Goal: Browse casually

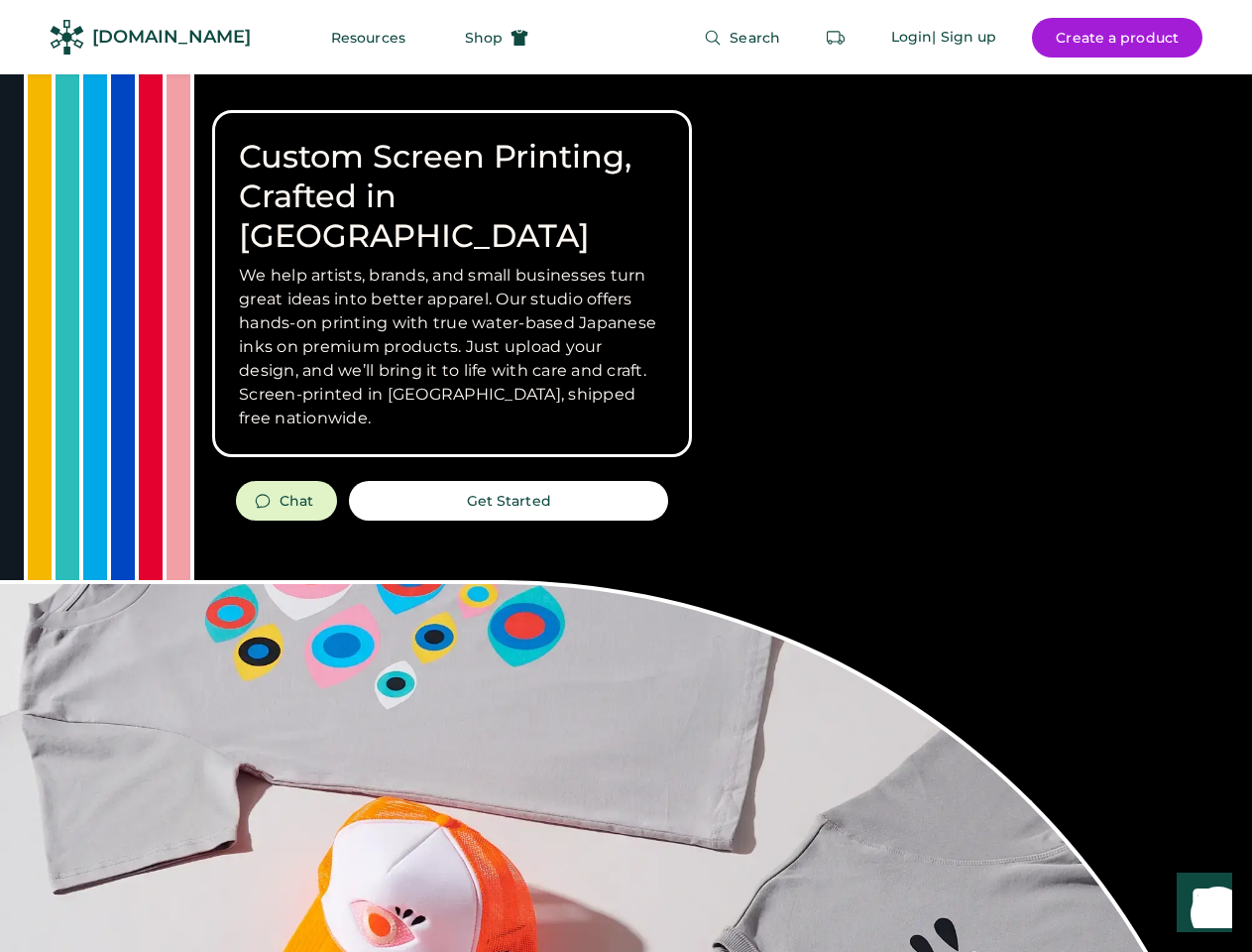
click at [626, 476] on div "Custom Screen Printing, Crafted in [GEOGRAPHIC_DATA] We help artists, brands, a…" at bounding box center [626, 704] width 1252 height 1259
click at [626, 513] on div "Custom Screen Printing, Crafted in [GEOGRAPHIC_DATA] We help artists, brands, a…" at bounding box center [626, 704] width 1252 height 1259
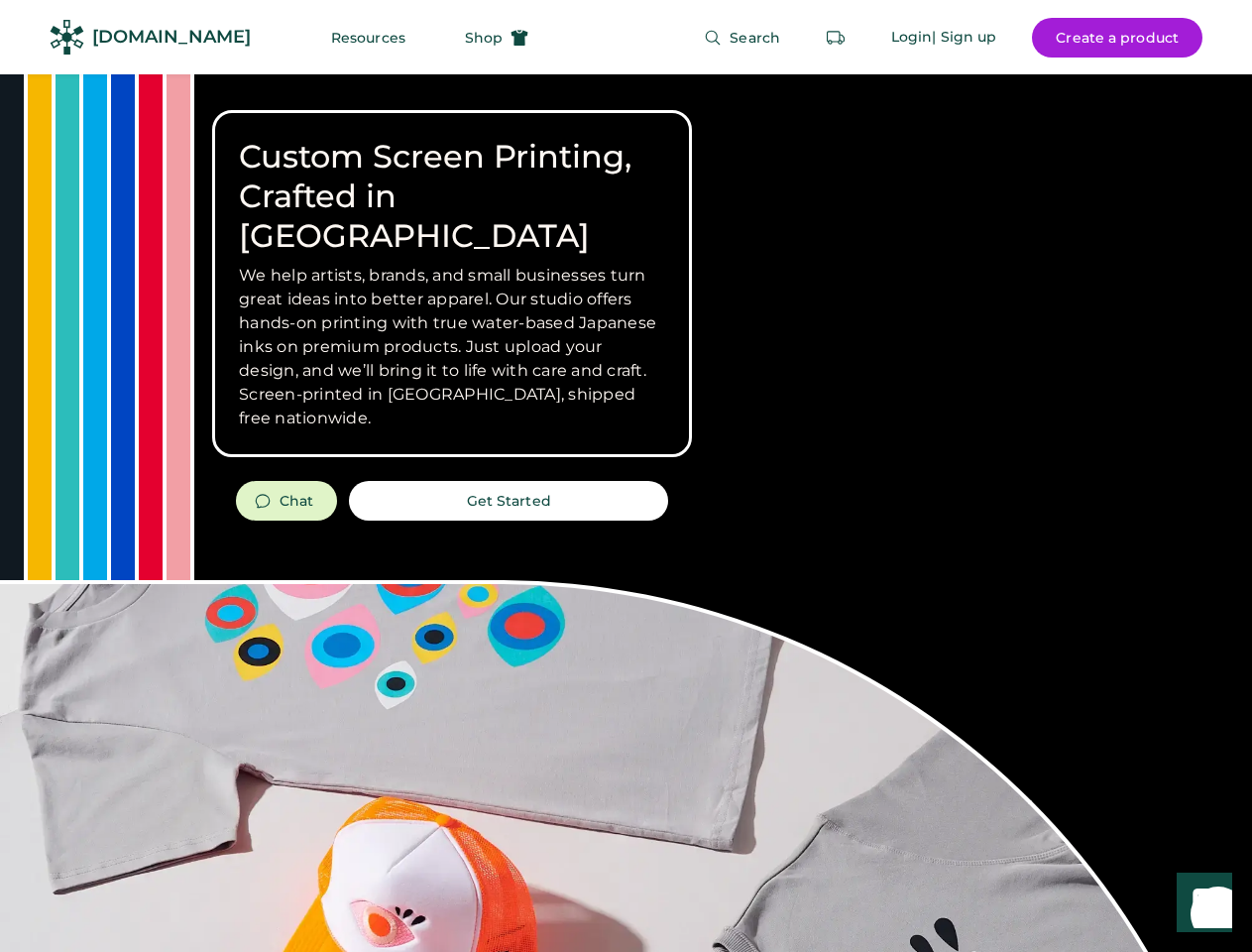
click at [626, 513] on div "Custom Screen Printing, Crafted in [GEOGRAPHIC_DATA] We help artists, brands, a…" at bounding box center [626, 704] width 1252 height 1259
click at [452, 284] on h3 "We help artists, brands, and small businesses turn great ideas into better appa…" at bounding box center [452, 347] width 426 height 166
click at [452, 264] on h3 "We help artists, brands, and small businesses turn great ideas into better appa…" at bounding box center [452, 347] width 426 height 166
click at [452, 176] on h1 "Custom Screen Printing, Crafted in [GEOGRAPHIC_DATA]" at bounding box center [452, 195] width 426 height 119
